Goal: Navigation & Orientation: Find specific page/section

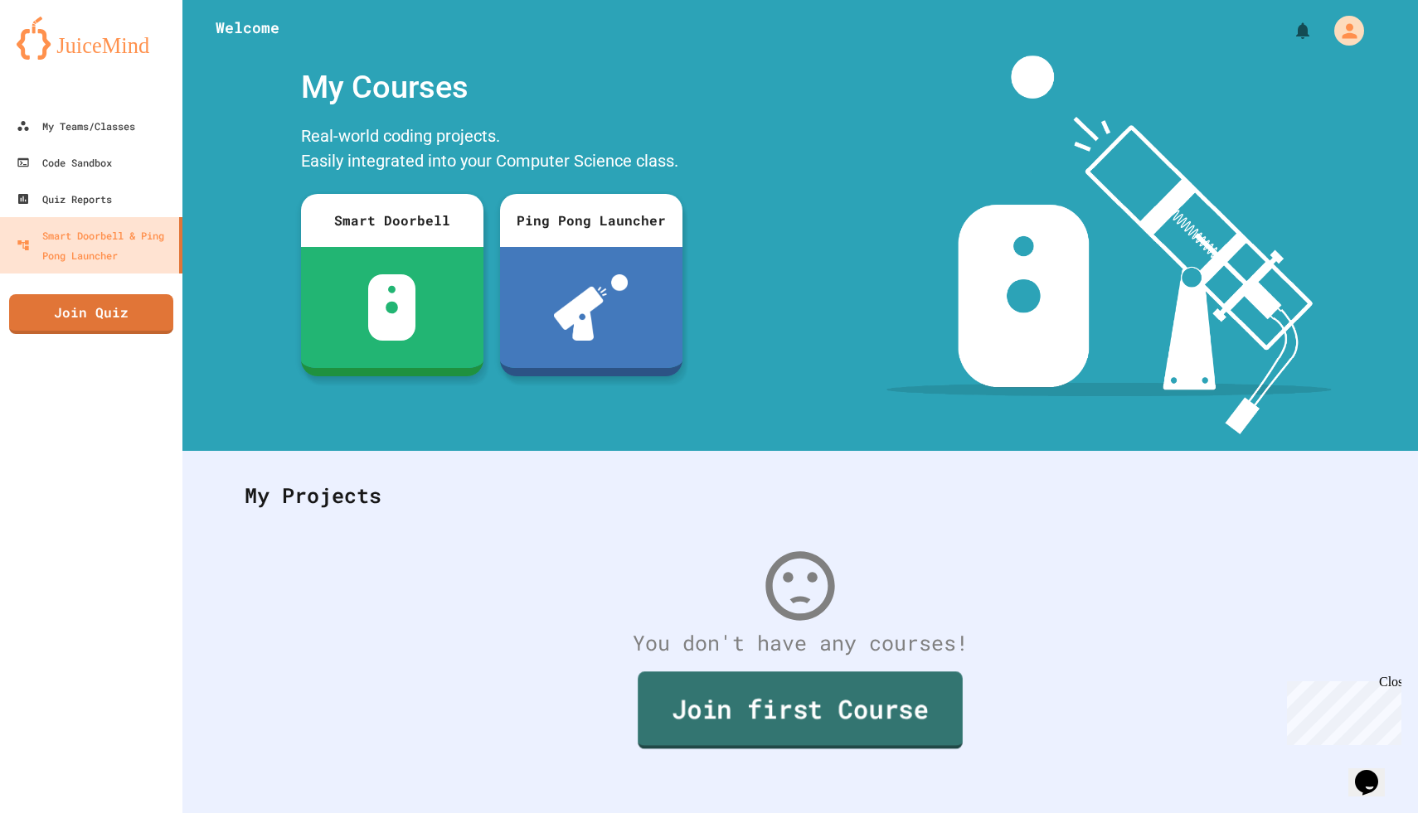
click at [789, 731] on link "Join first Course" at bounding box center [800, 710] width 325 height 77
click at [1352, 27] on icon "My Account" at bounding box center [1350, 30] width 17 height 17
click at [167, 813] on div at bounding box center [709, 813] width 1418 height 0
click at [154, 119] on link "My Teams/Classes" at bounding box center [91, 125] width 187 height 37
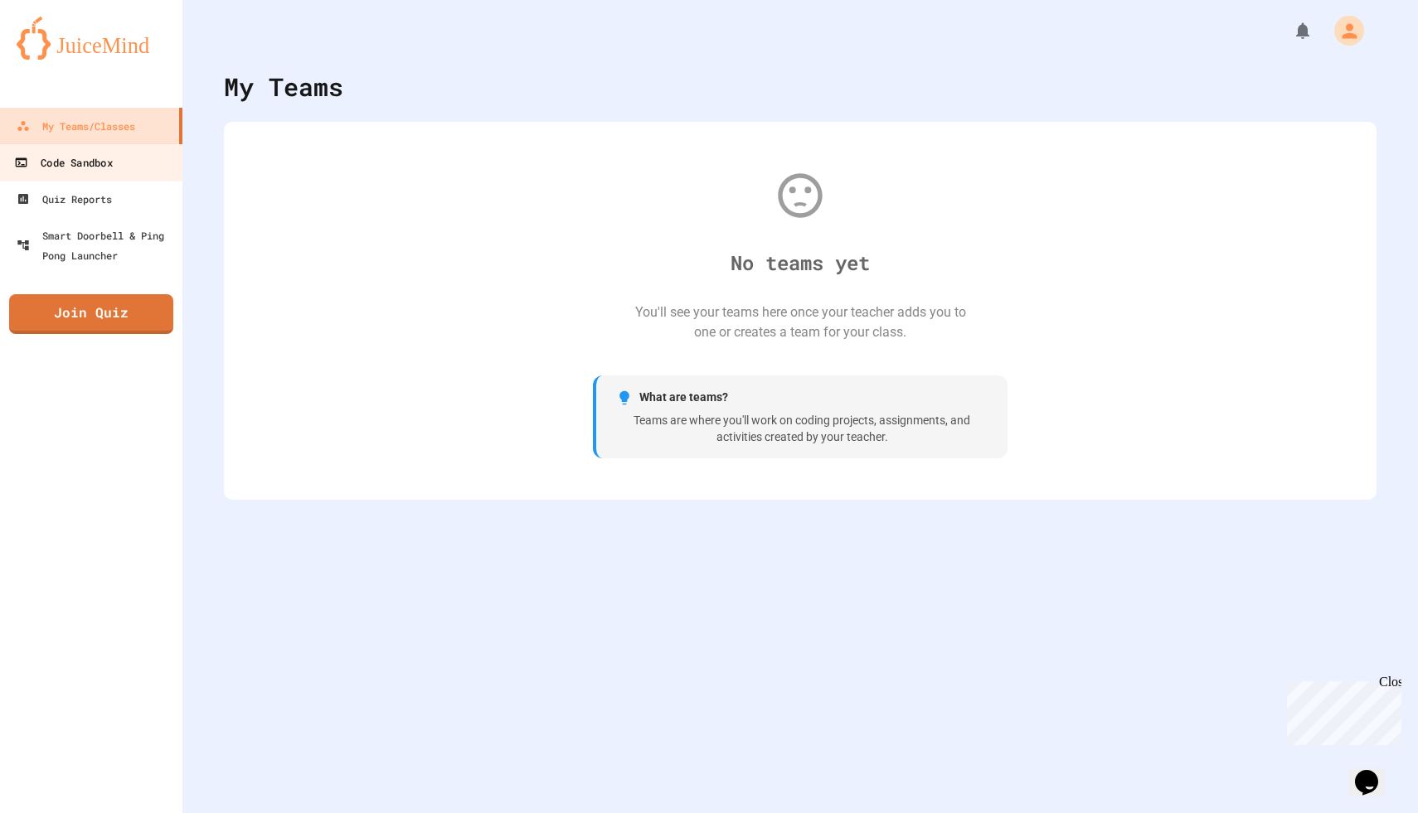
click at [154, 158] on link "Code Sandbox" at bounding box center [92, 161] width 188 height 37
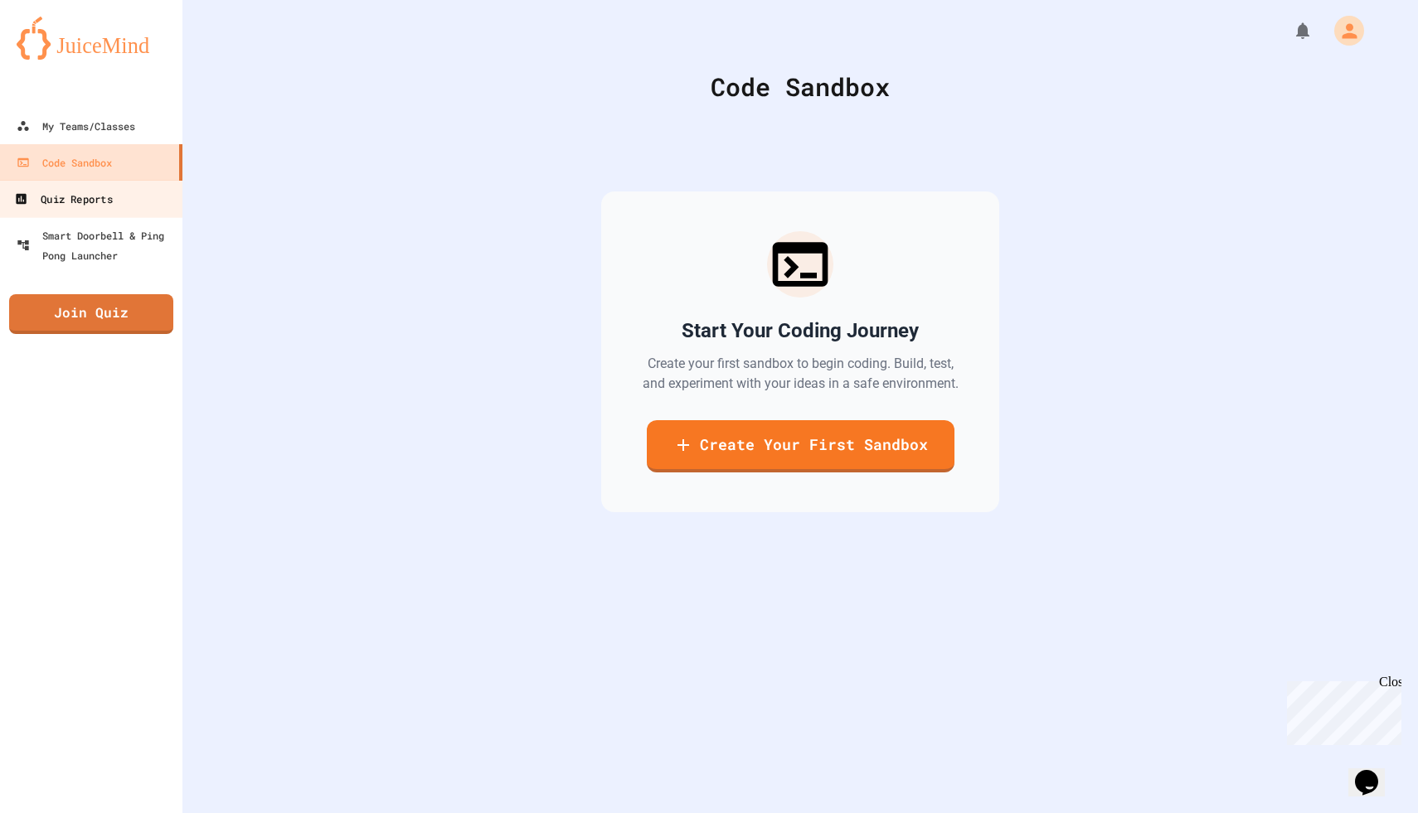
click at [128, 211] on link "Quiz Reports" at bounding box center [92, 198] width 188 height 37
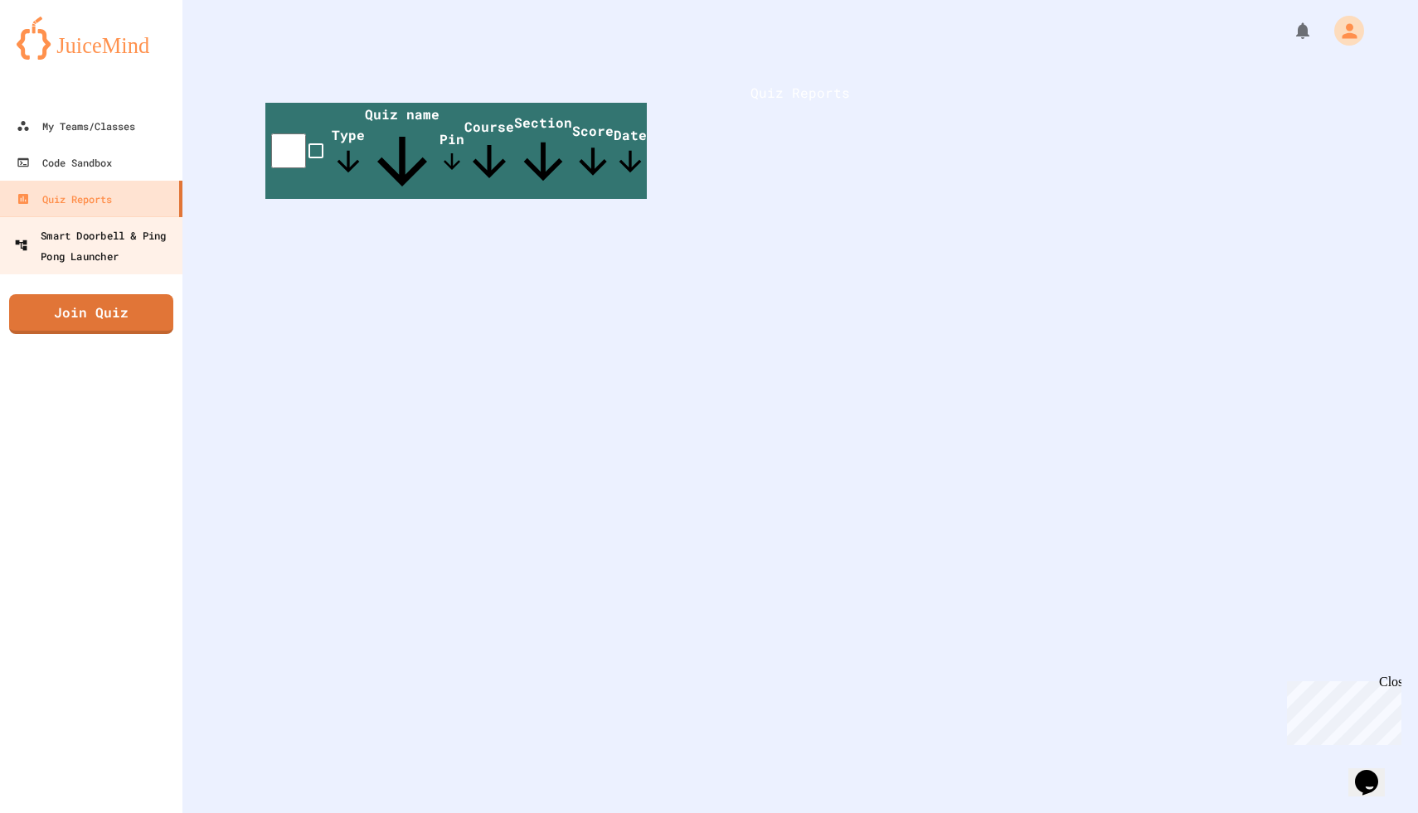
click at [119, 250] on div "Smart Doorbell & Ping Pong Launcher" at bounding box center [96, 245] width 164 height 41
